Goal: Find specific page/section: Find specific page/section

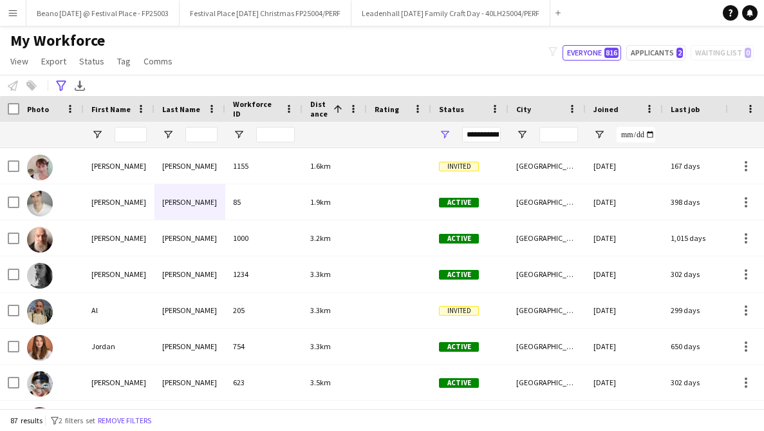
click at [14, 12] on app-icon "Menu" at bounding box center [13, 13] width 10 height 10
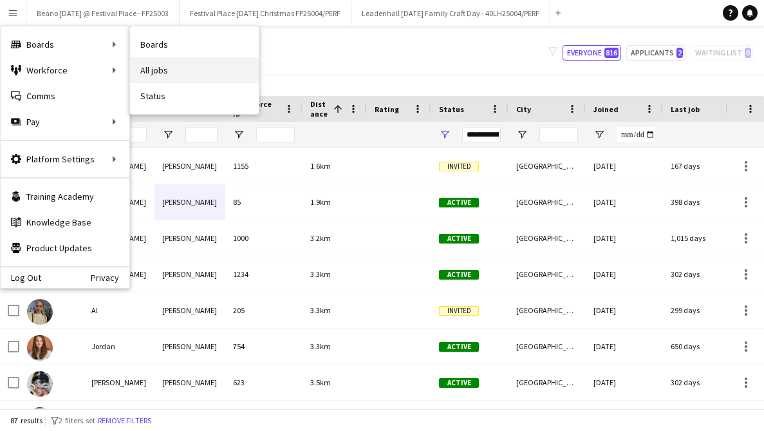
click at [157, 76] on link "All jobs" at bounding box center [194, 70] width 129 height 26
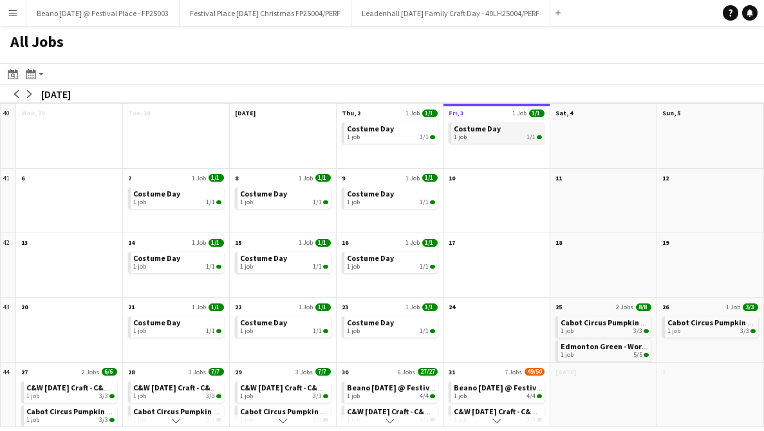
click at [491, 134] on div "1 job 1/1" at bounding box center [498, 137] width 88 height 8
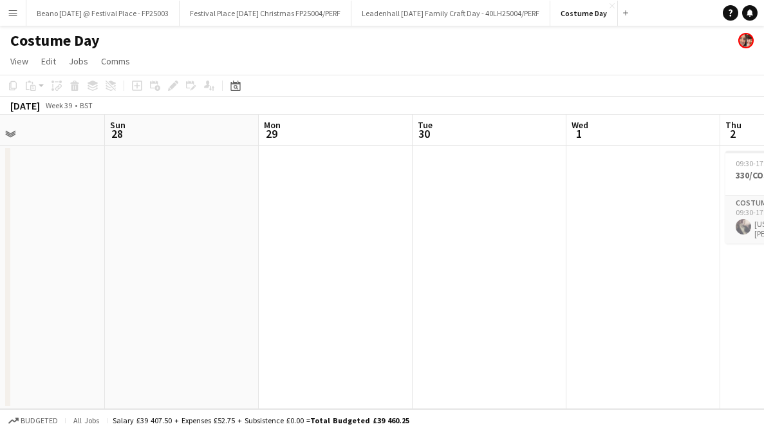
scroll to position [0, 393]
